Goal: Participate in discussion: Engage in conversation with other users on a specific topic

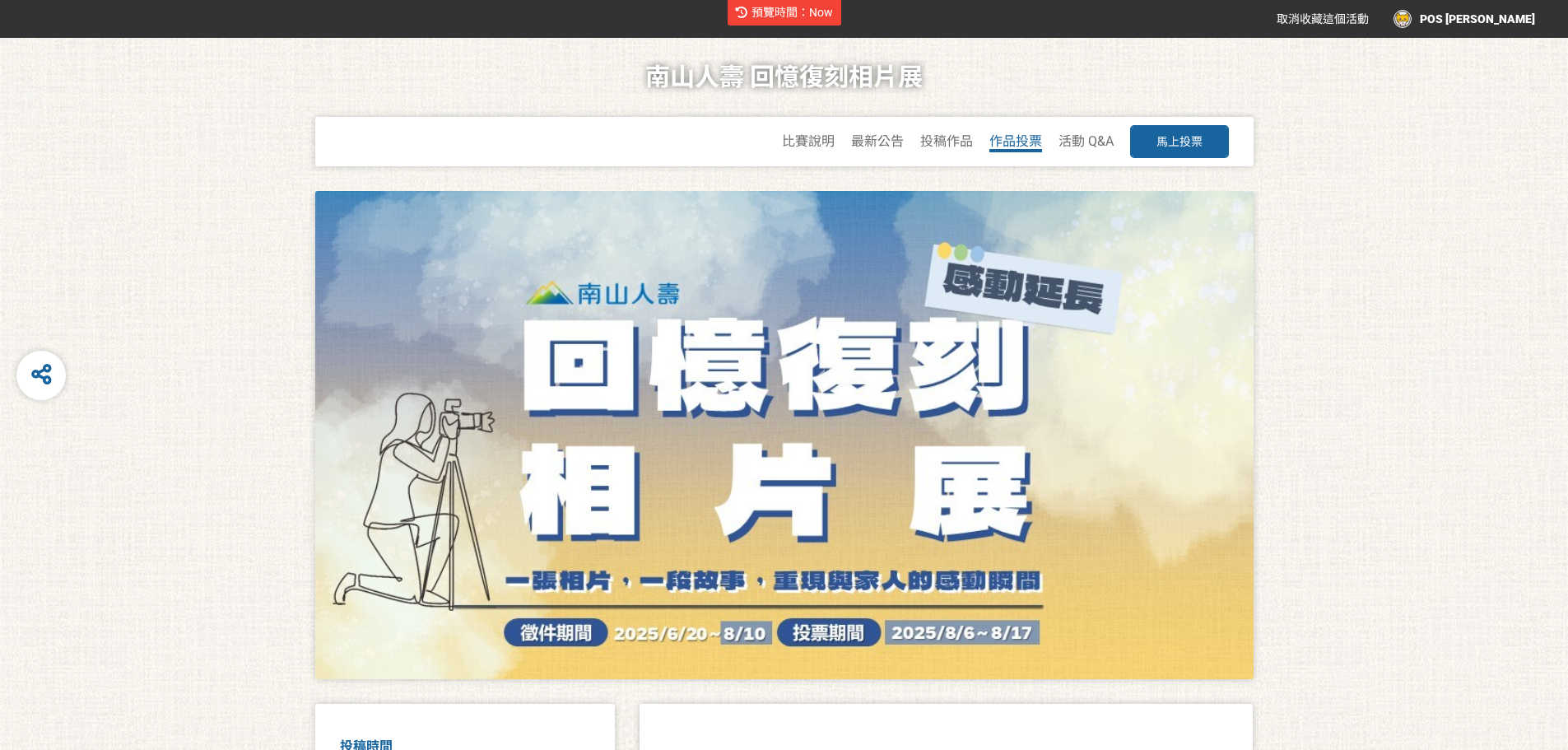
click at [1030, 140] on span "作品投票" at bounding box center [1016, 141] width 53 height 15
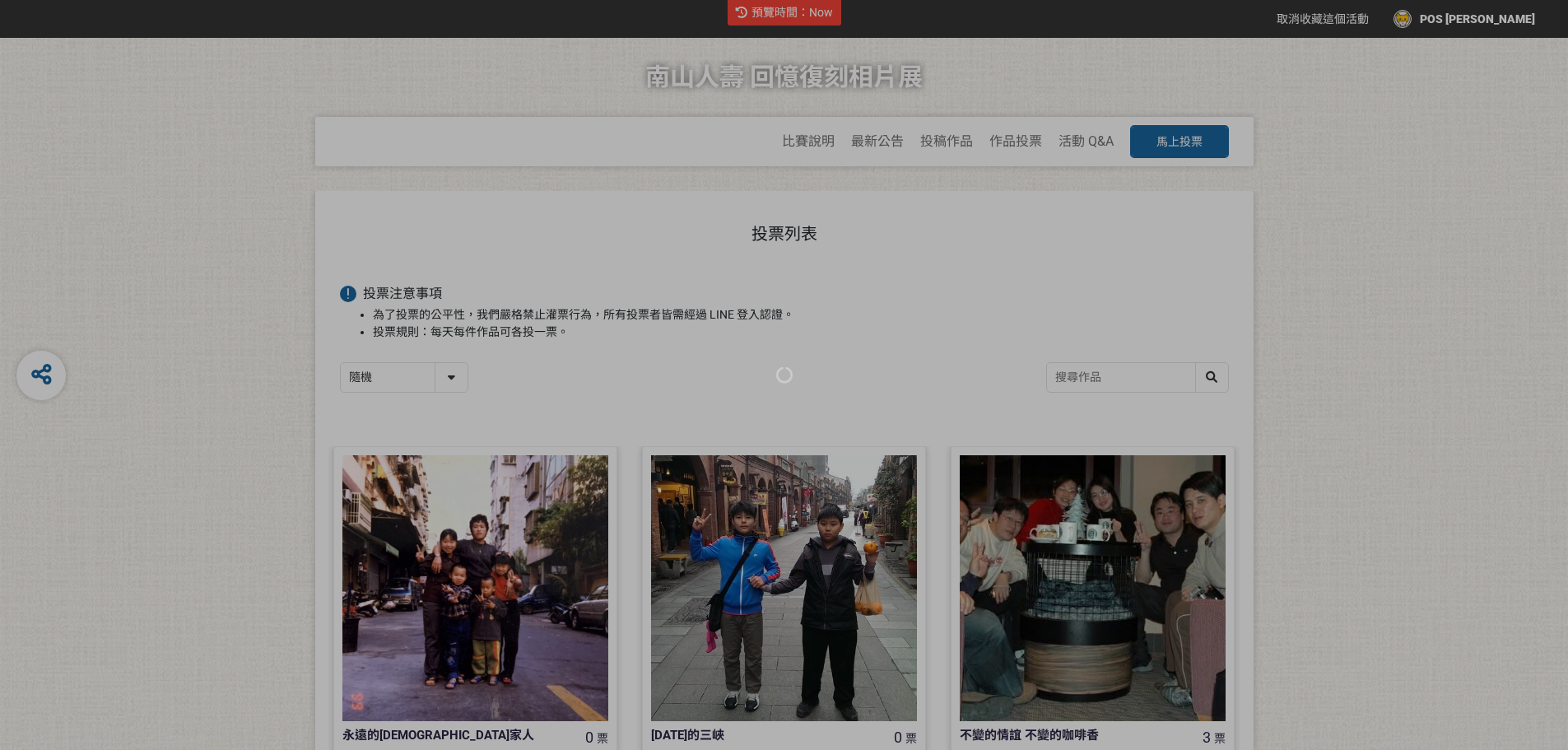
click at [1506, 286] on div at bounding box center [784, 375] width 1568 height 750
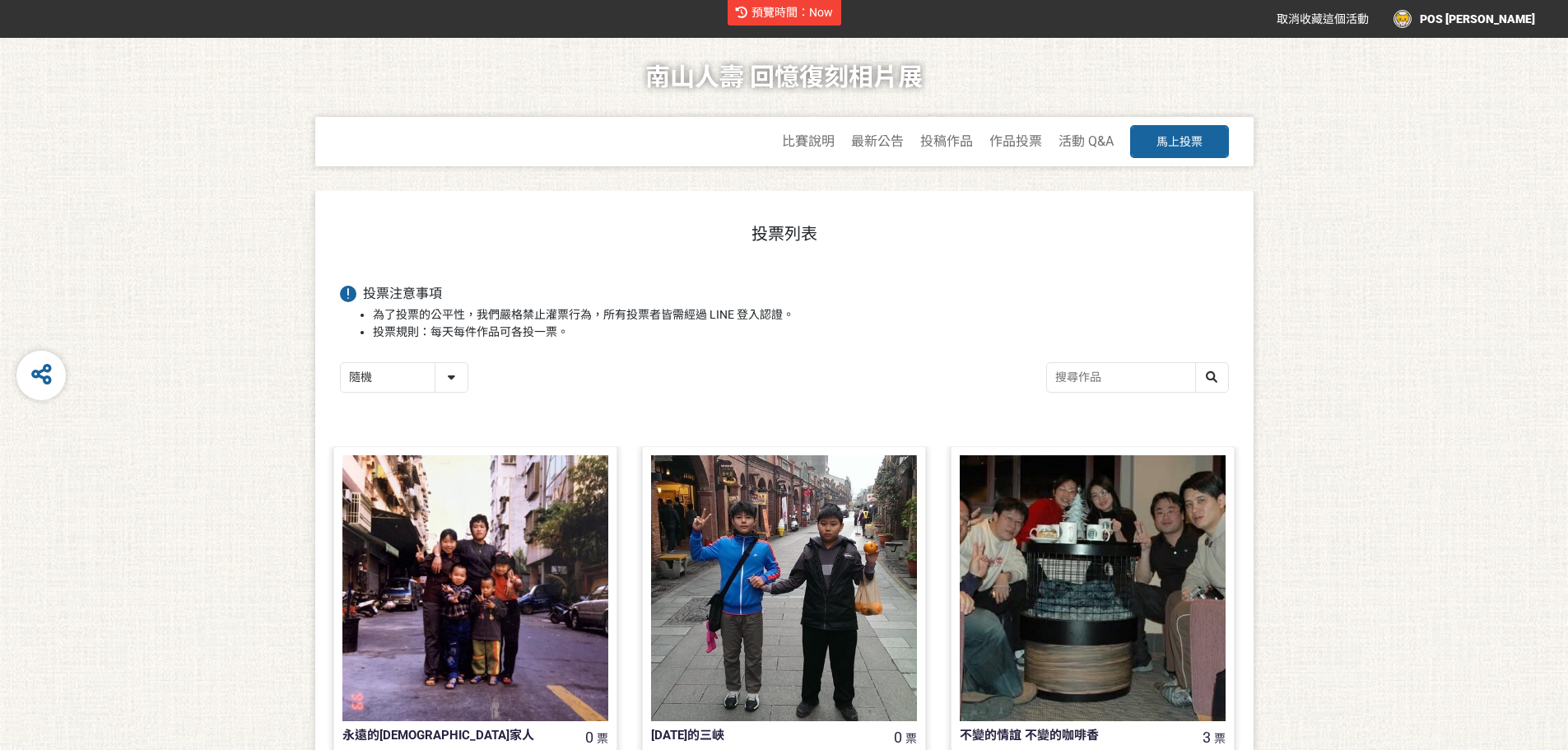
click at [450, 377] on select "隨機 作品 - 由新到舊 作品 - 由舊到新 票數 - 由多到少 票數 - 由少到多" at bounding box center [403, 377] width 127 height 29
select select "vote"
click at [340, 364] on select "隨機 作品 - 由新到舊 作品 - 由舊到新 票數 - 由多到少 票數 - 由少到多" at bounding box center [403, 377] width 127 height 29
